Goal: Information Seeking & Learning: Find specific fact

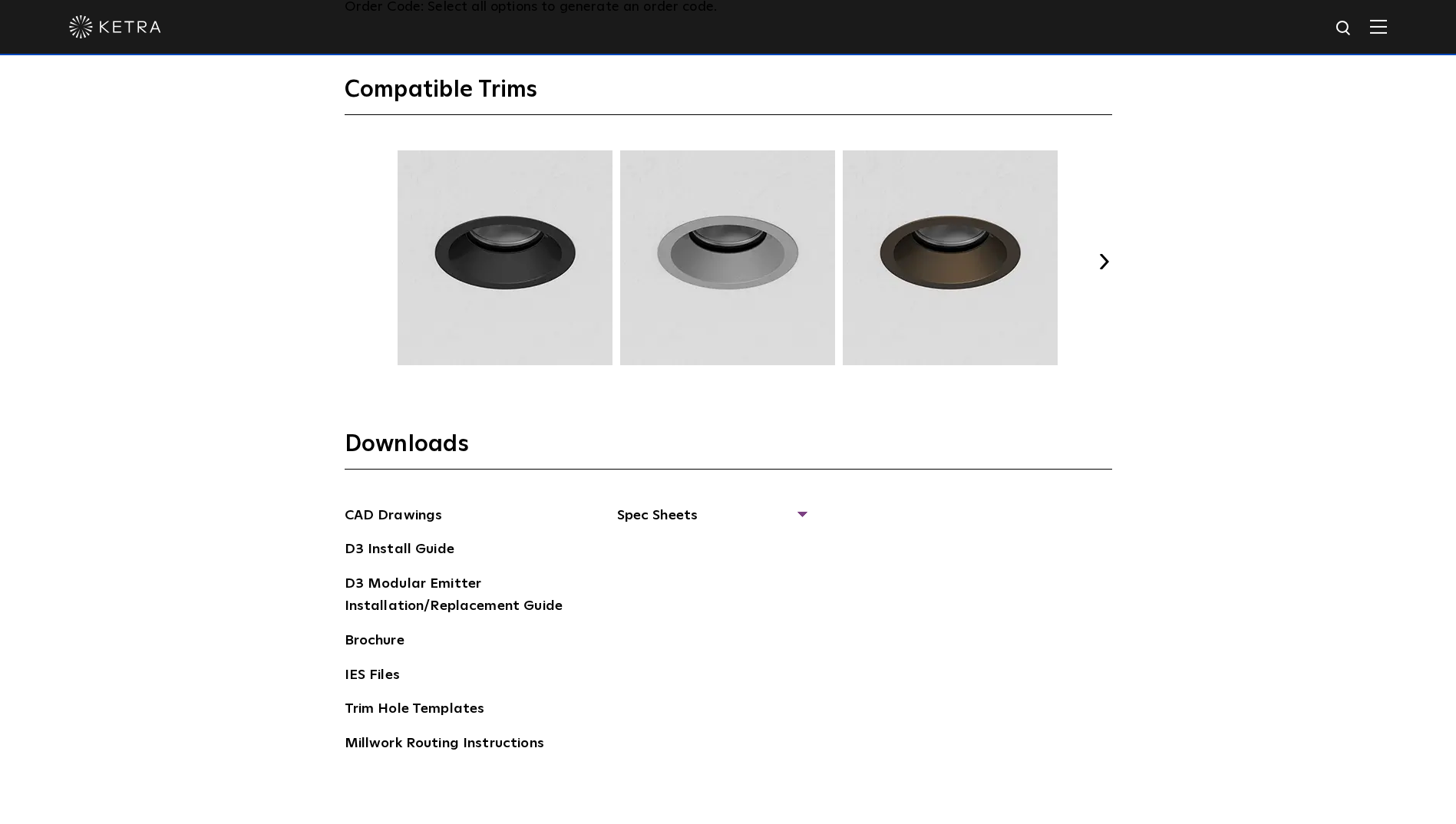
scroll to position [2379, 0]
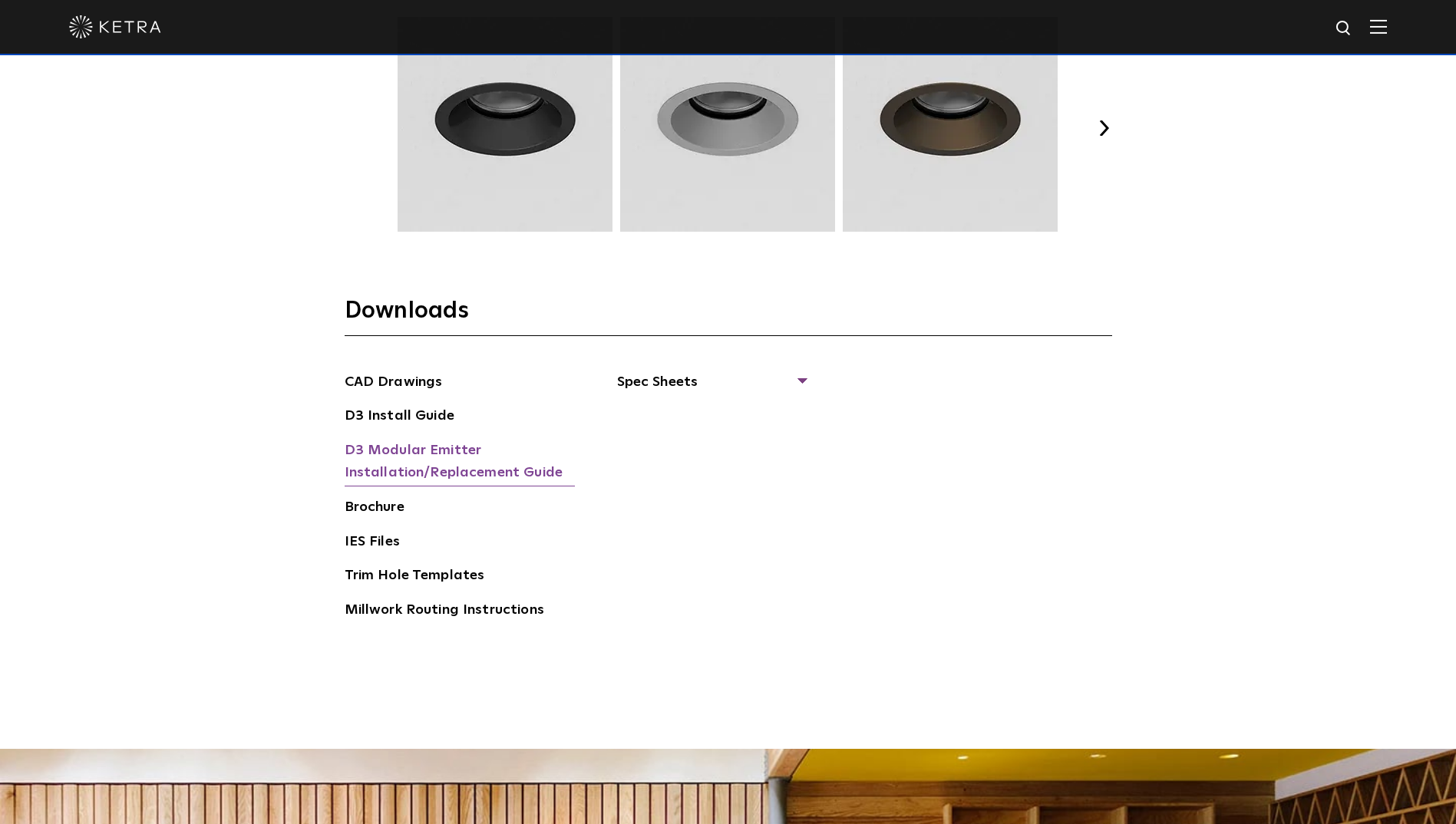
click at [501, 464] on link "D3 Modular Emitter Installation/Replacement Guide" at bounding box center [460, 463] width 230 height 47
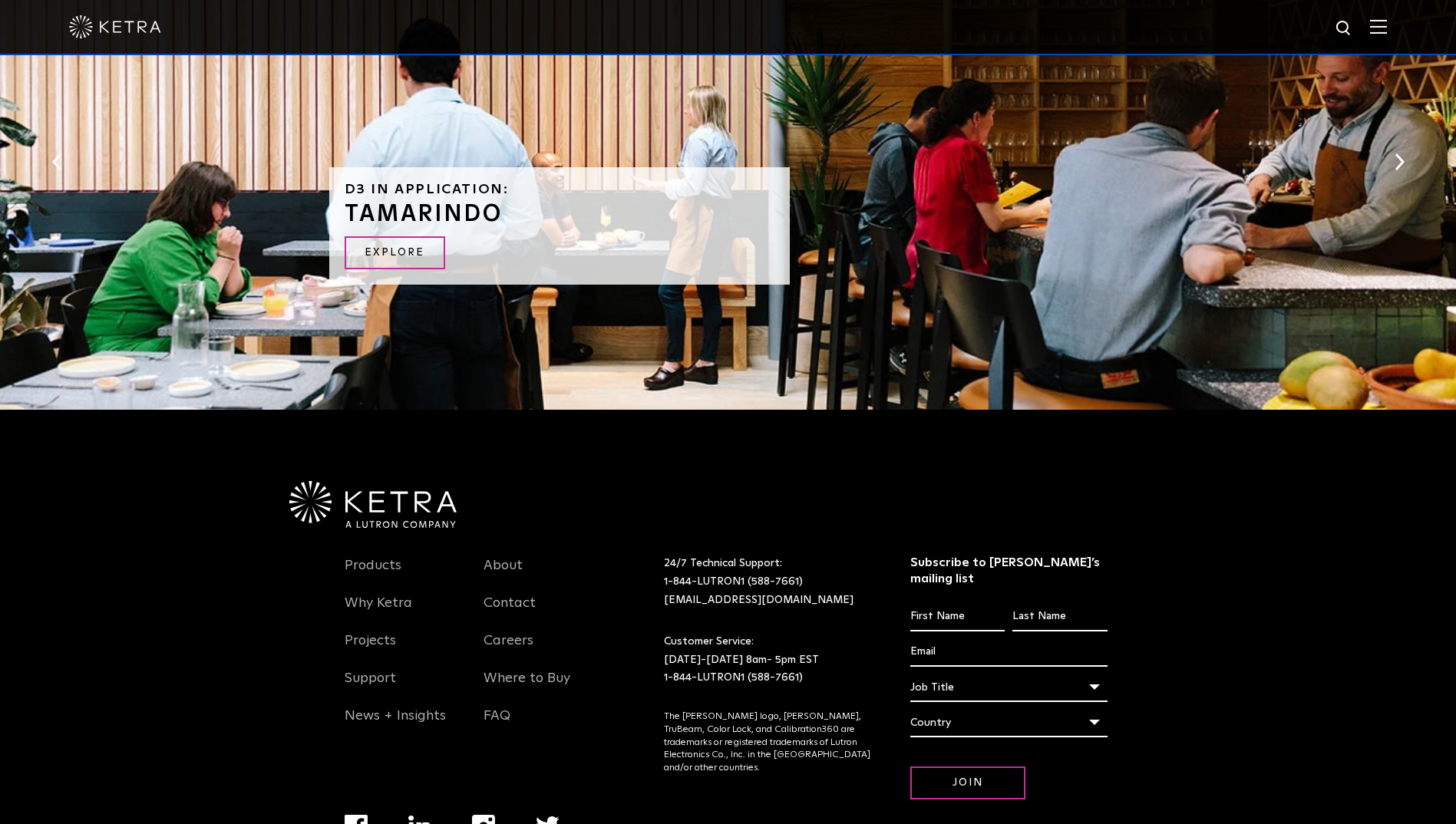
scroll to position [3291, 0]
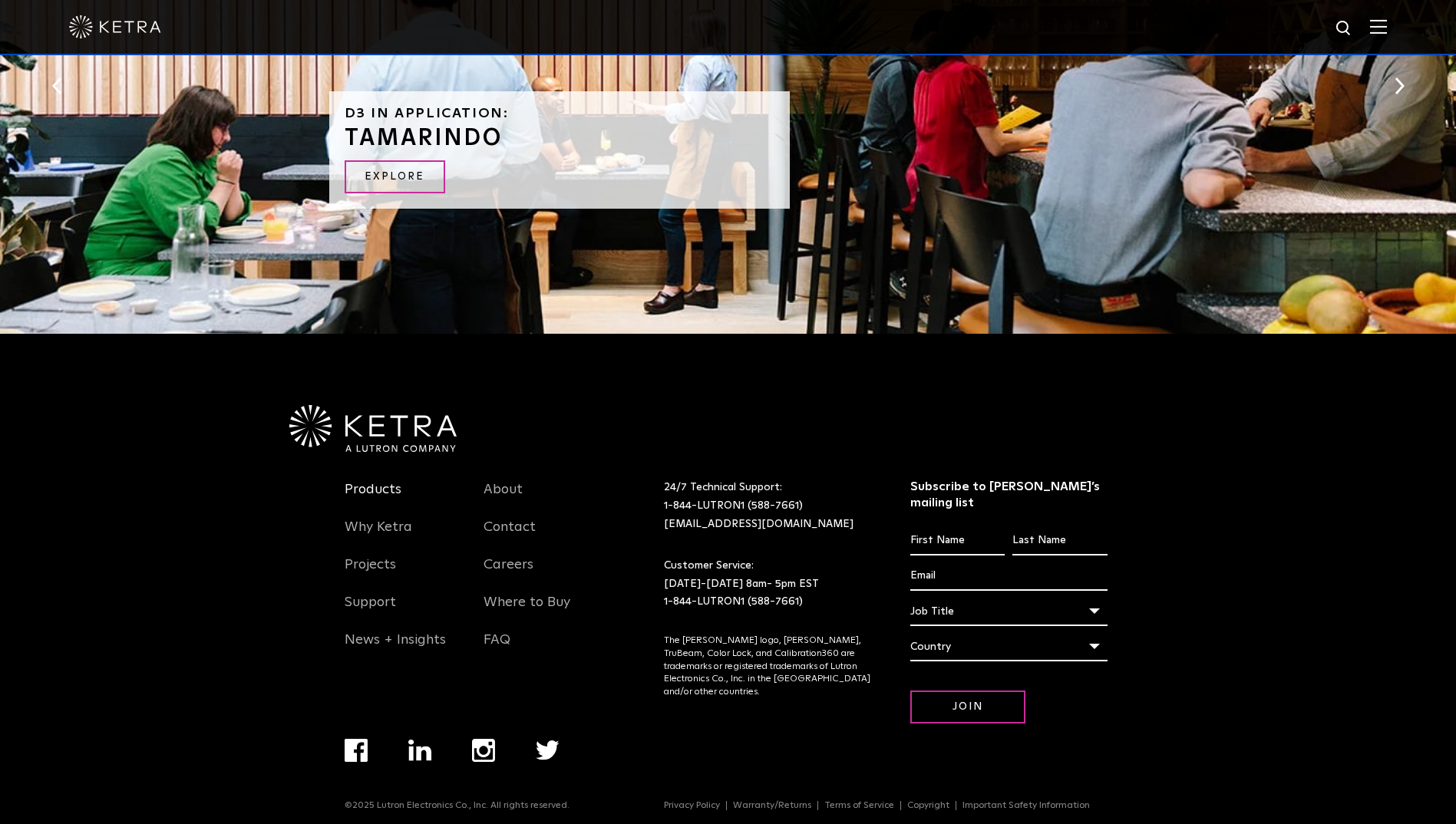
click at [390, 489] on link "Products" at bounding box center [374, 499] width 57 height 35
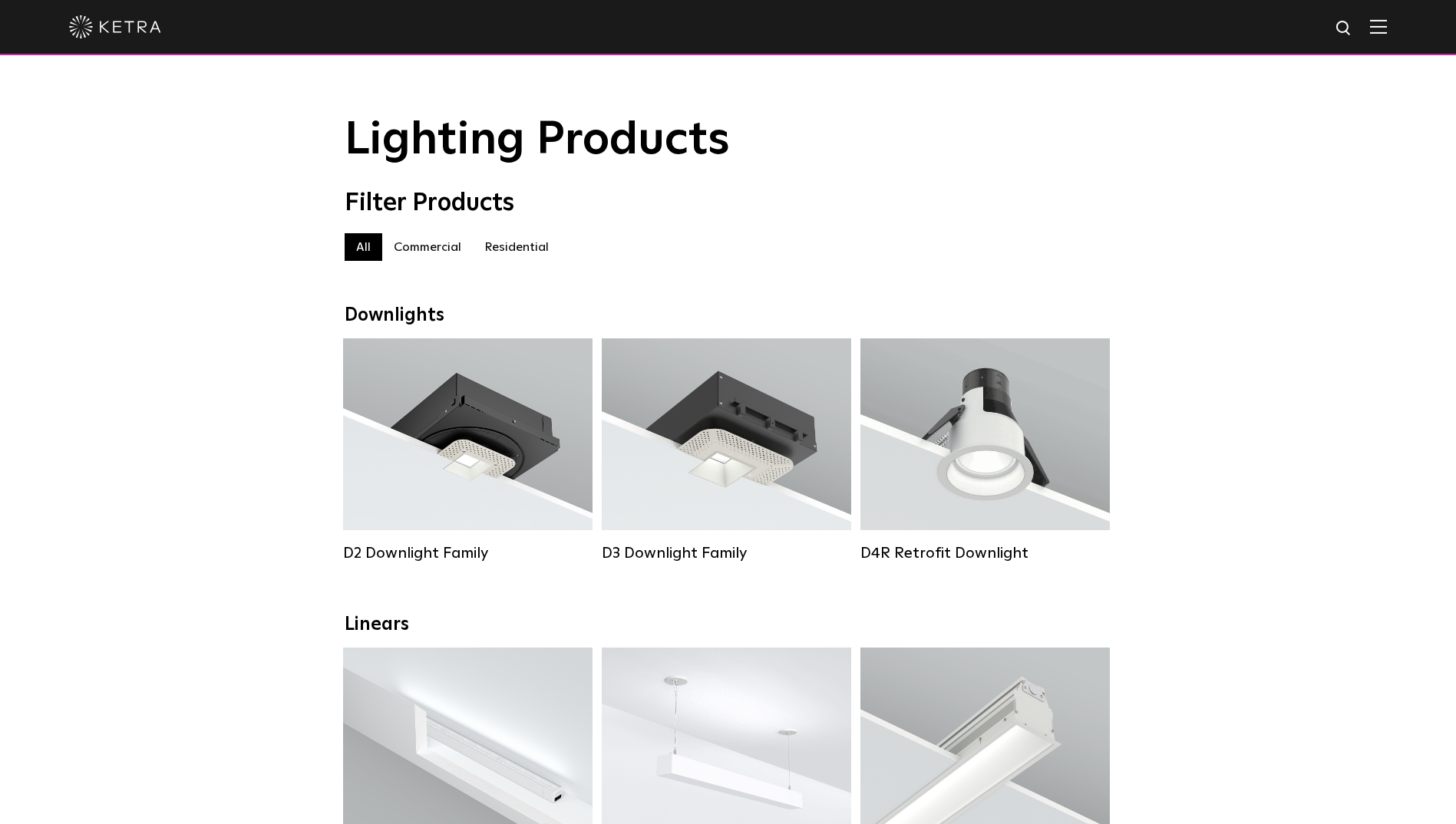
click at [1354, 27] on img at bounding box center [1344, 29] width 19 height 19
click at [1219, 33] on input "text" at bounding box center [1197, 29] width 196 height 35
type input "D3-FXRD"
click at [1295, 17] on button "Search" at bounding box center [1306, 29] width 23 height 23
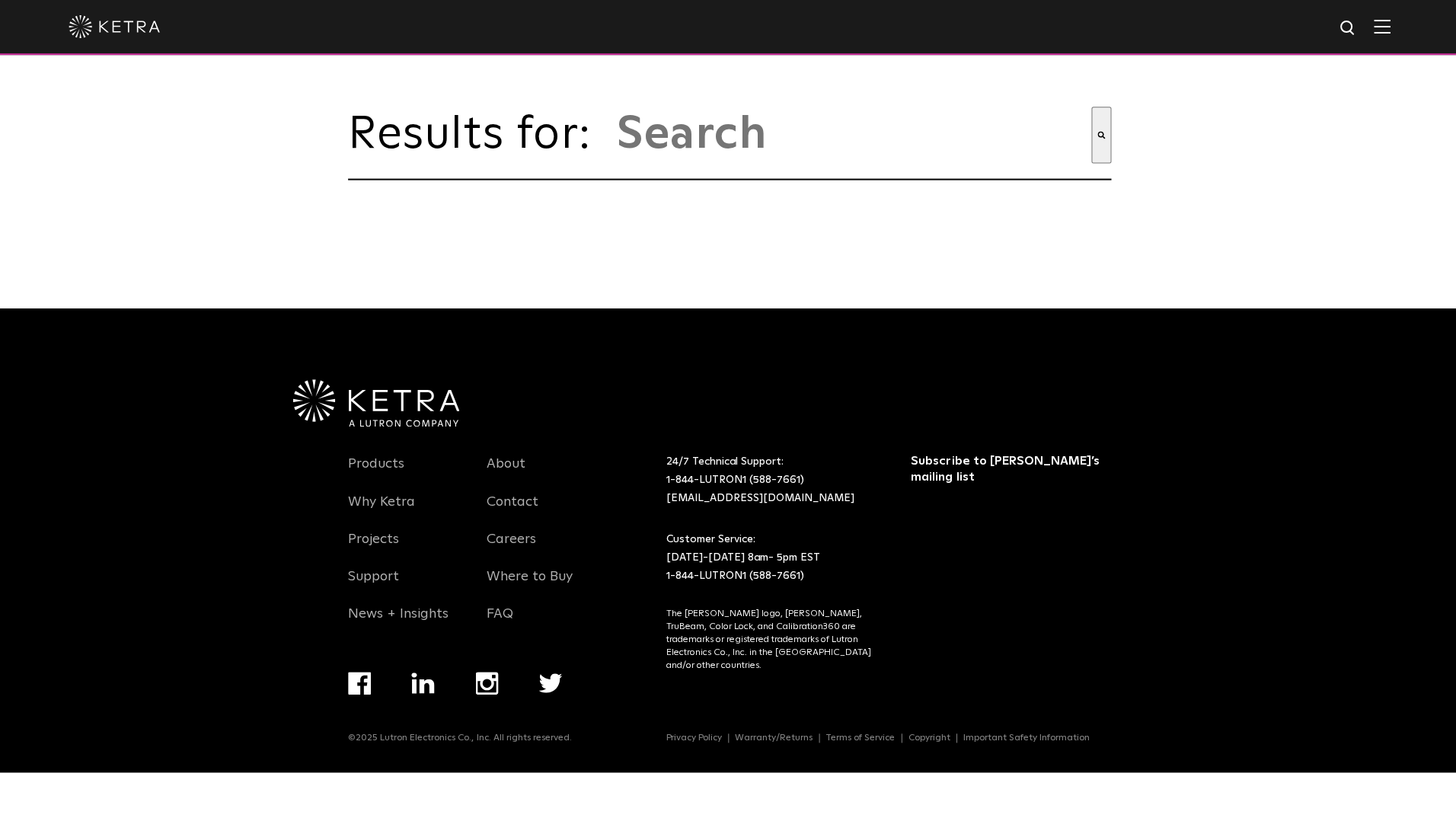
type input "d3-fxrd"
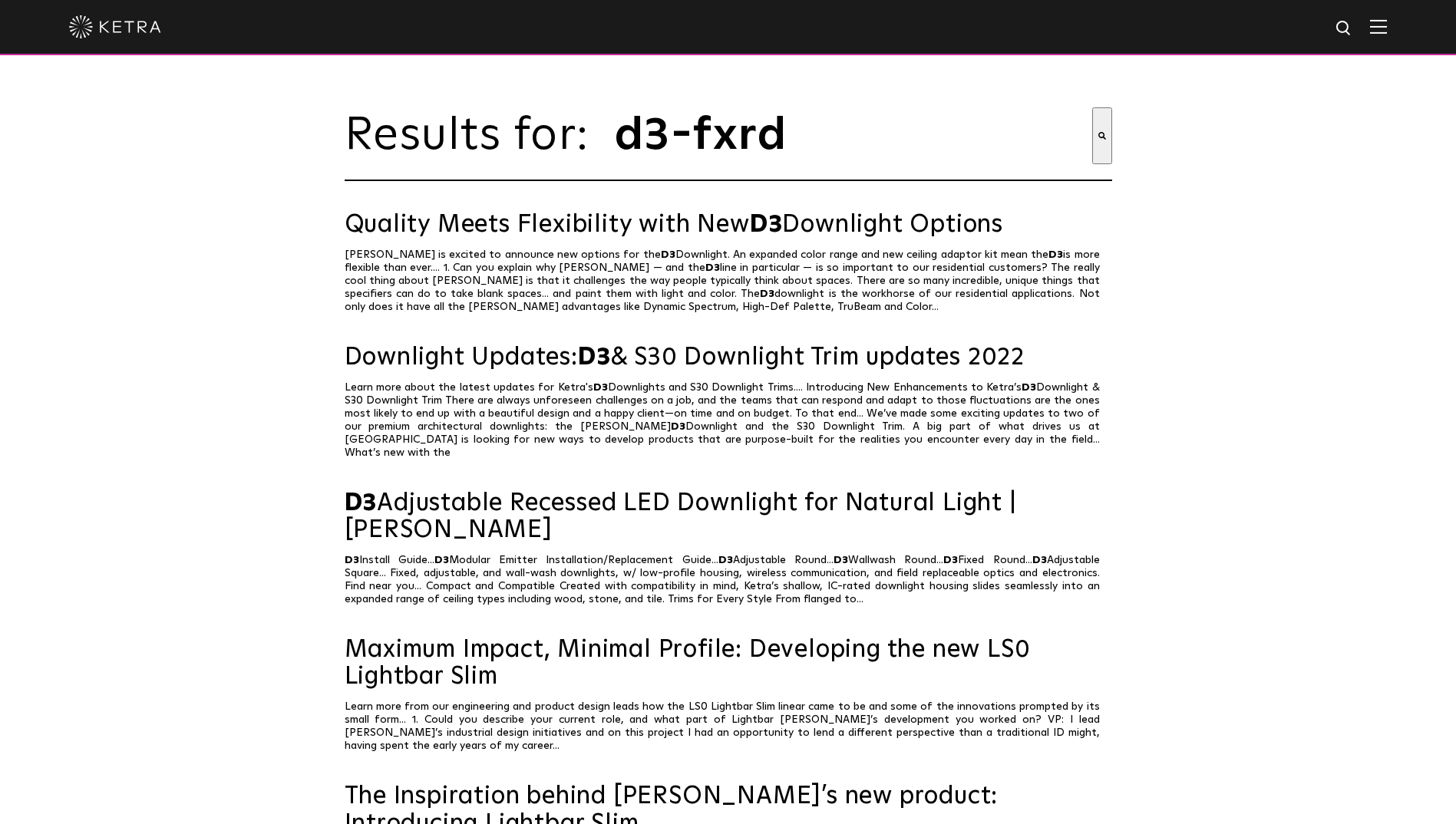
click at [133, 33] on img at bounding box center [115, 27] width 93 height 23
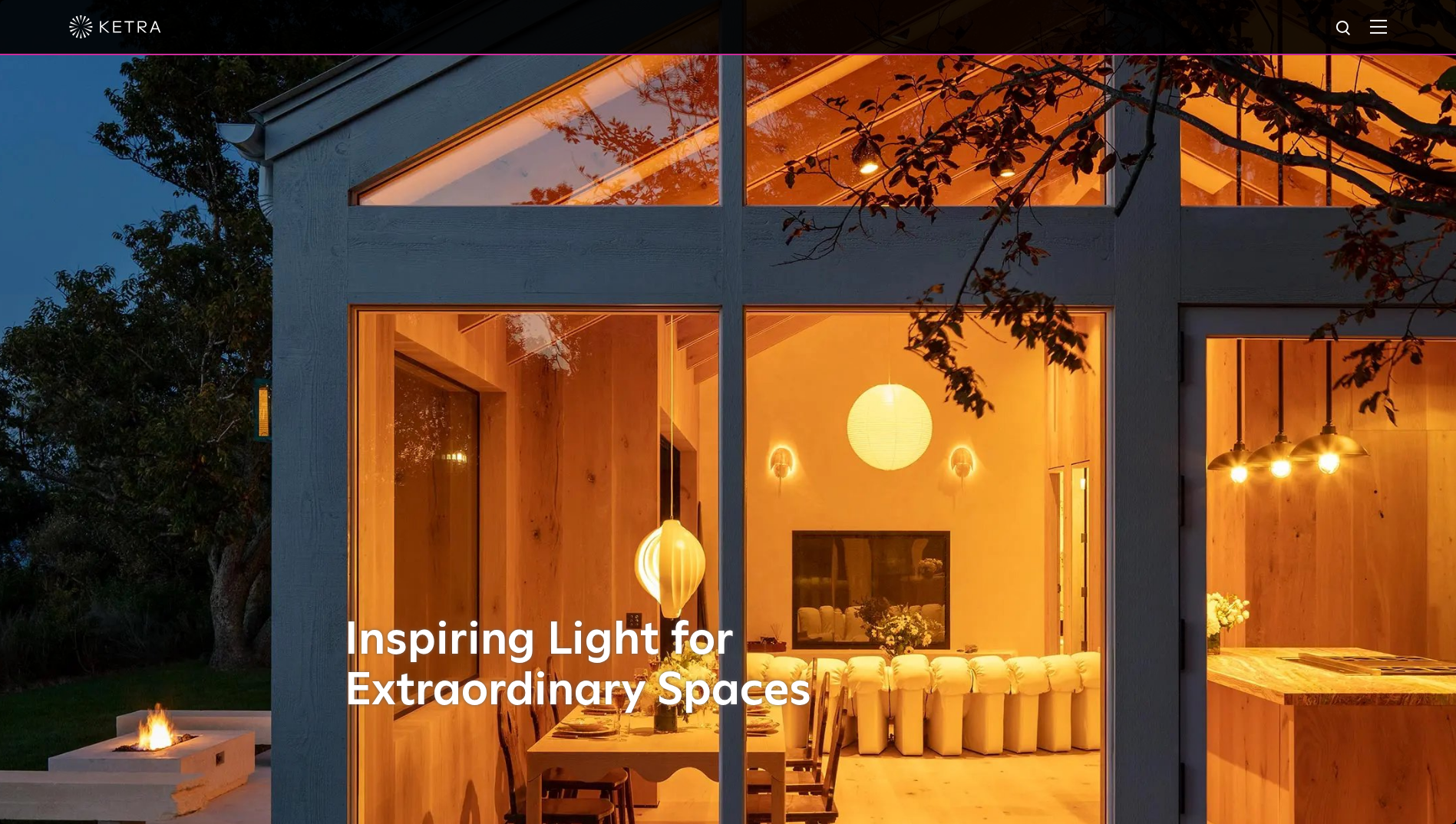
click at [1353, 24] on img at bounding box center [1344, 29] width 19 height 19
type input "l"
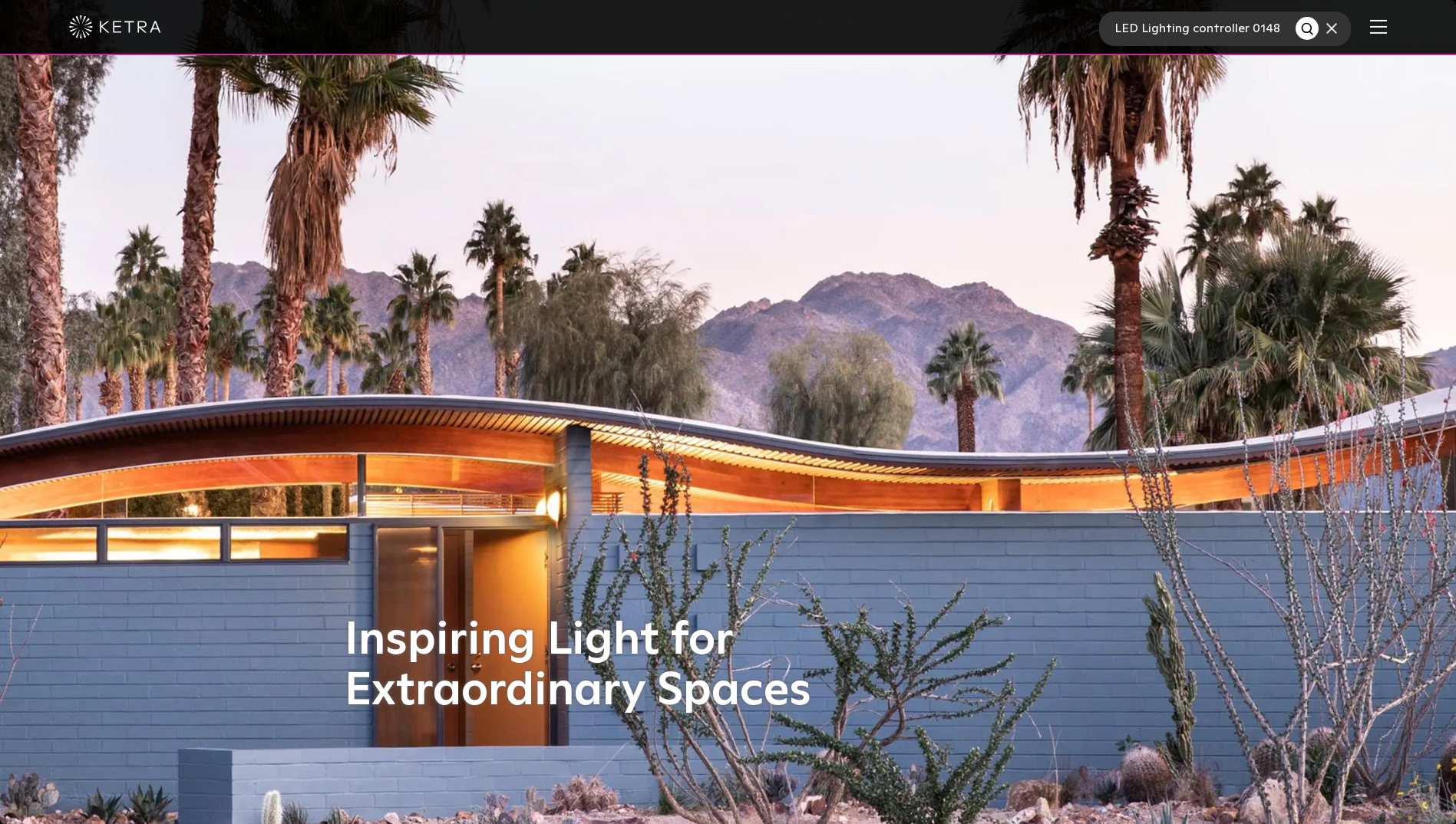
scroll to position [0, 10]
type input "LED Lighting controller 0148"
click at [1295, 17] on button "Search" at bounding box center [1306, 29] width 23 height 23
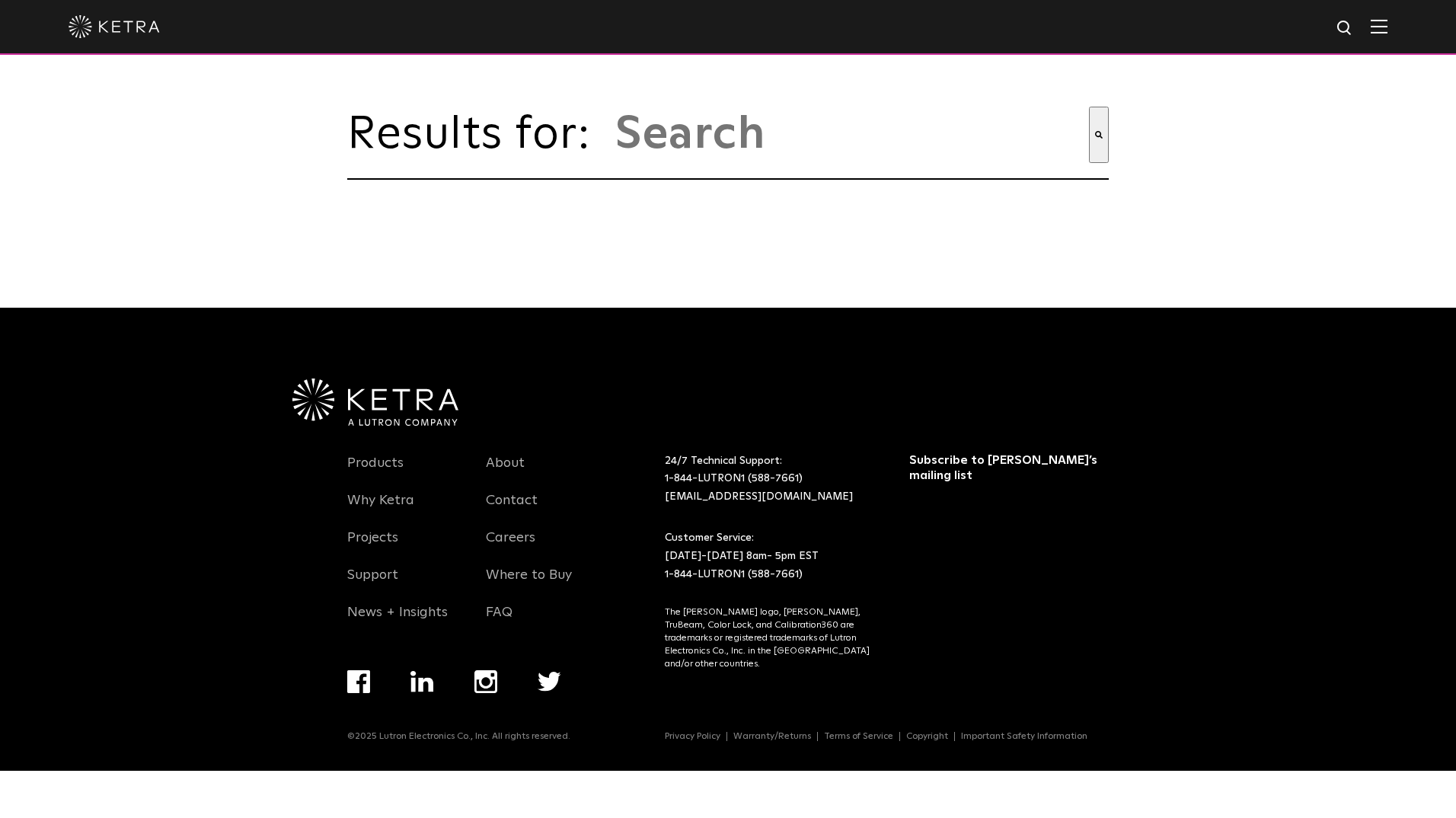
type input "led lighting controller 0148"
